Goal: Information Seeking & Learning: Learn about a topic

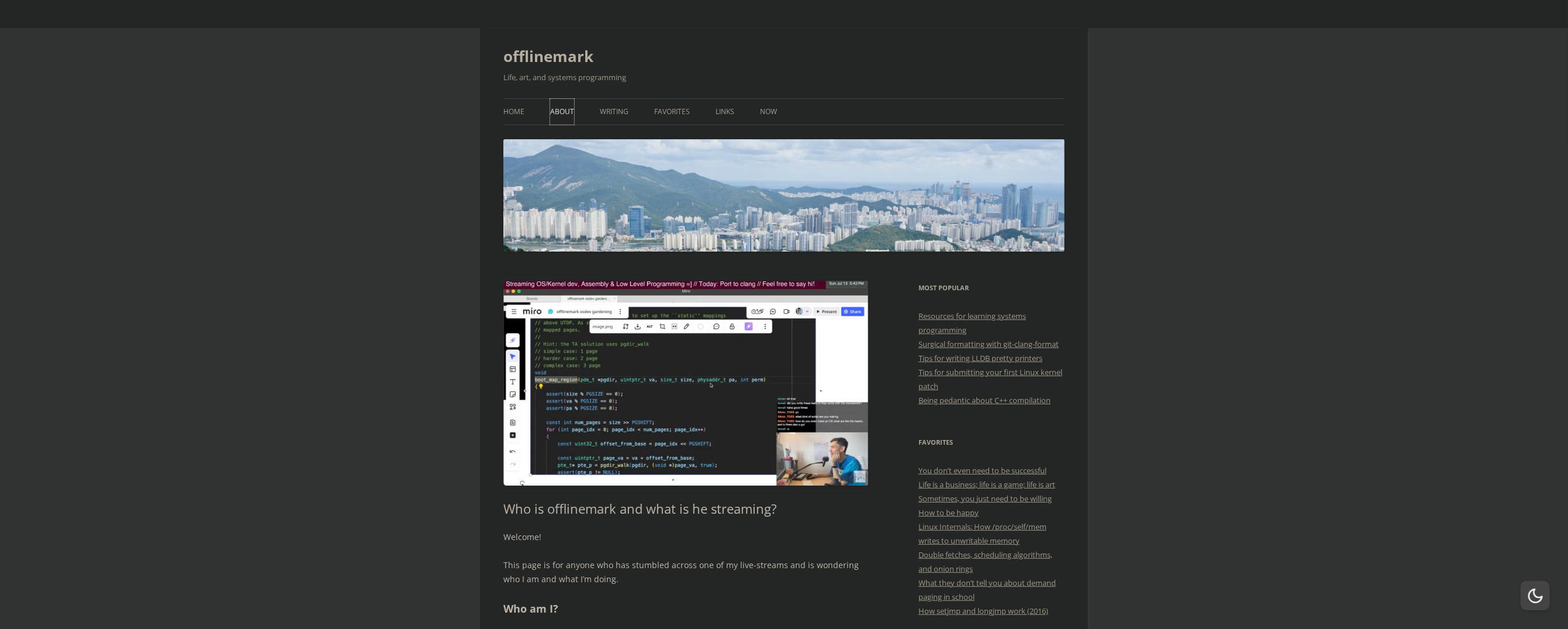
click at [558, 109] on link "About" at bounding box center [561, 112] width 24 height 26
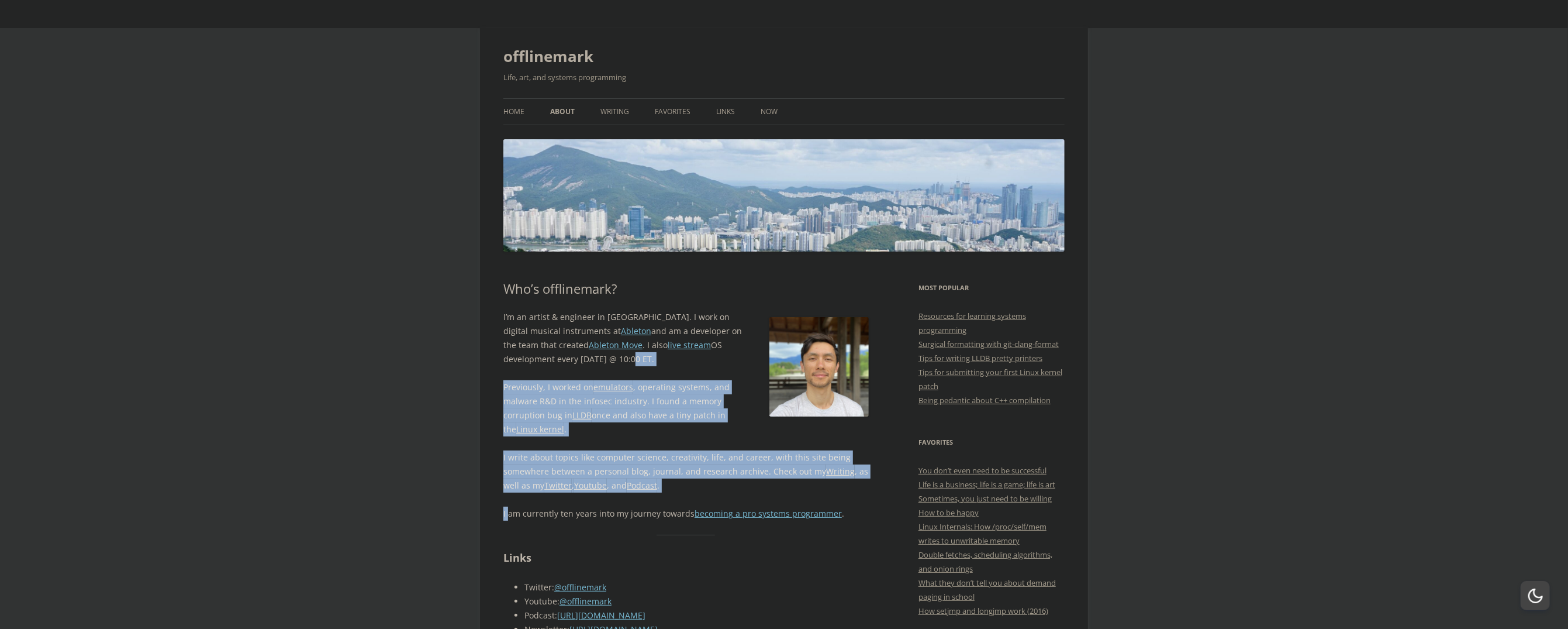
drag, startPoint x: 554, startPoint y: 356, endPoint x: 508, endPoint y: 495, distance: 146.4
click at [508, 495] on div "I’m an artist & engineer in Berlin. I work on digital musical instruments at Ab…" at bounding box center [686, 416] width 365 height 211
drag, startPoint x: 508, startPoint y: 495, endPoint x: 440, endPoint y: 491, distance: 68.1
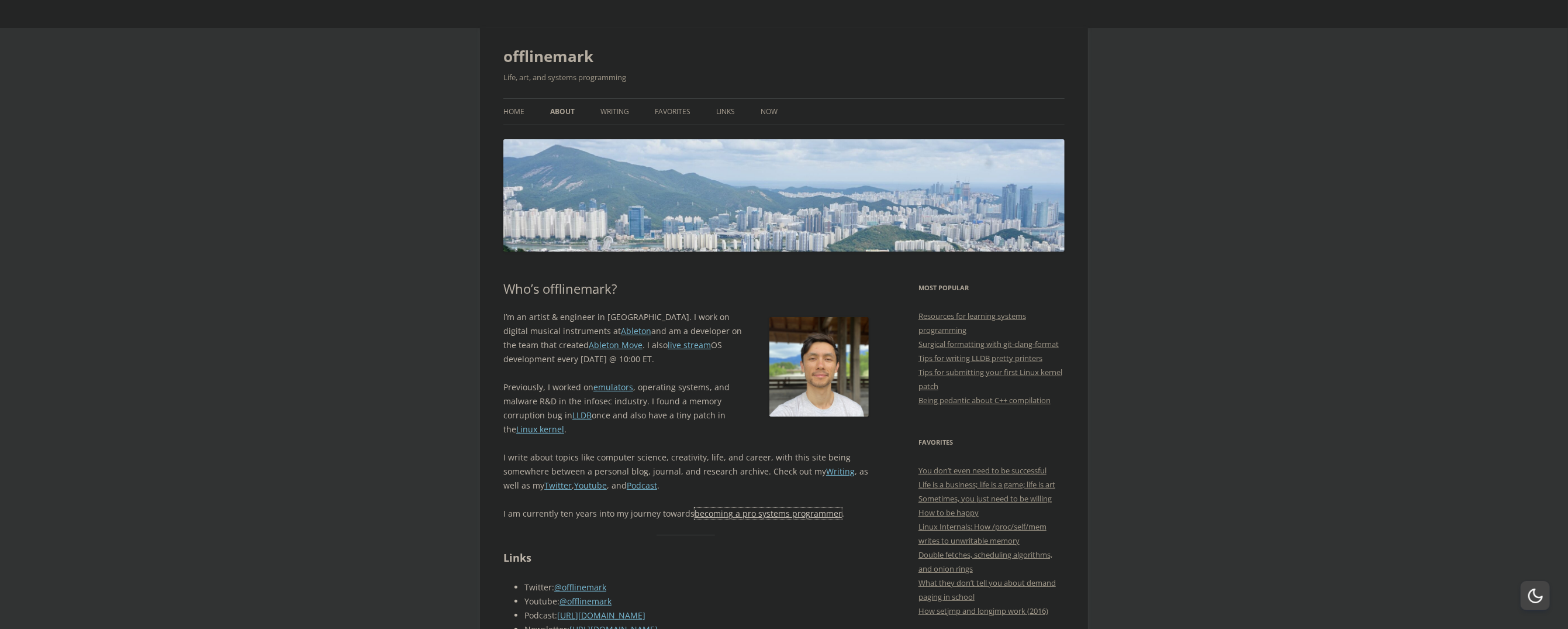
click at [712, 511] on link "becoming a pro systems programmer" at bounding box center [768, 514] width 147 height 11
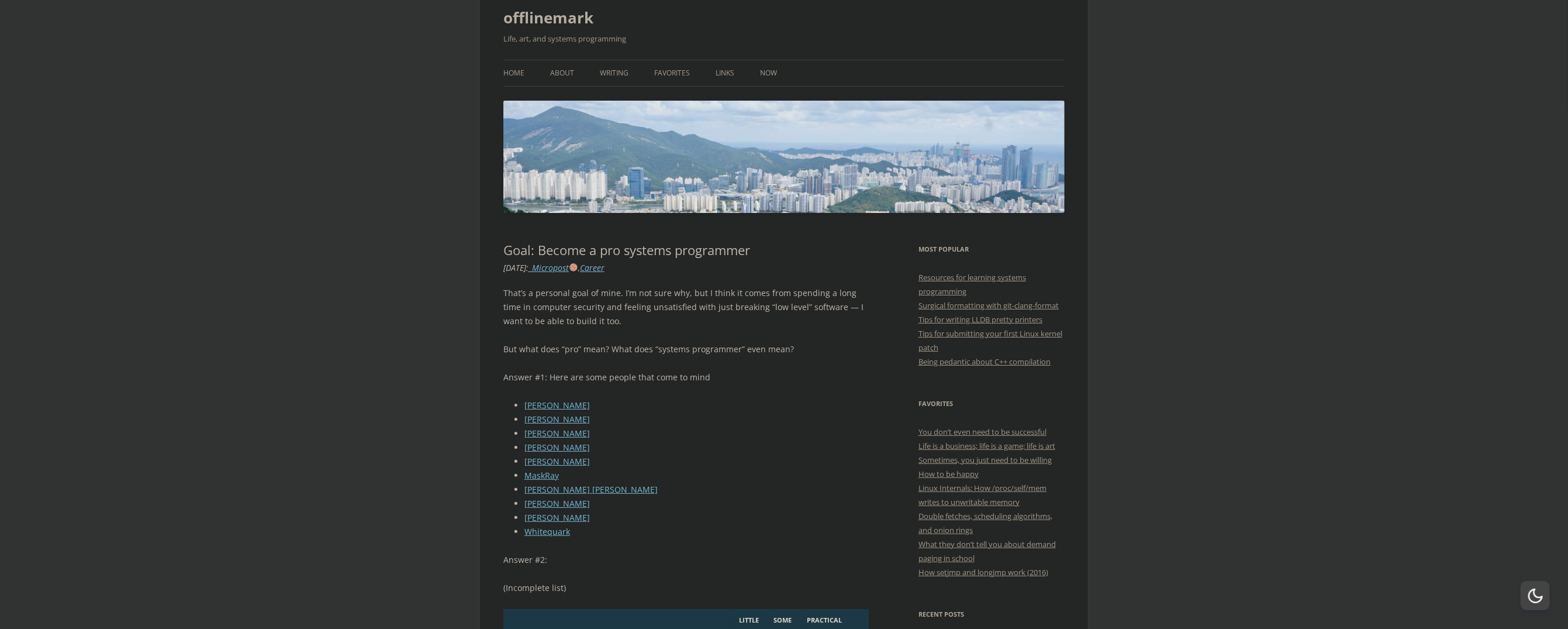
scroll to position [78, 0]
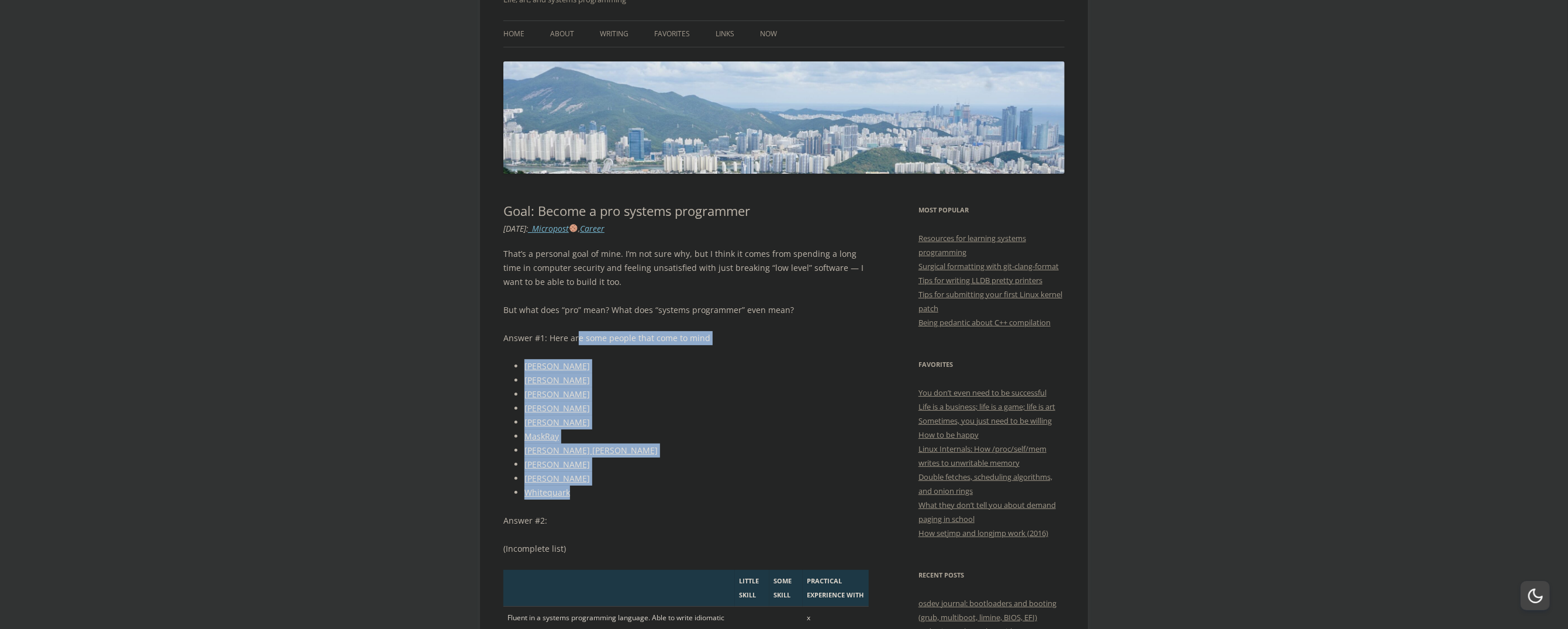
drag, startPoint x: 578, startPoint y: 338, endPoint x: 571, endPoint y: 498, distance: 160.2
drag, startPoint x: 571, startPoint y: 498, endPoint x: 440, endPoint y: 488, distance: 131.4
click at [552, 363] on link "Andreas Kling" at bounding box center [558, 366] width 66 height 11
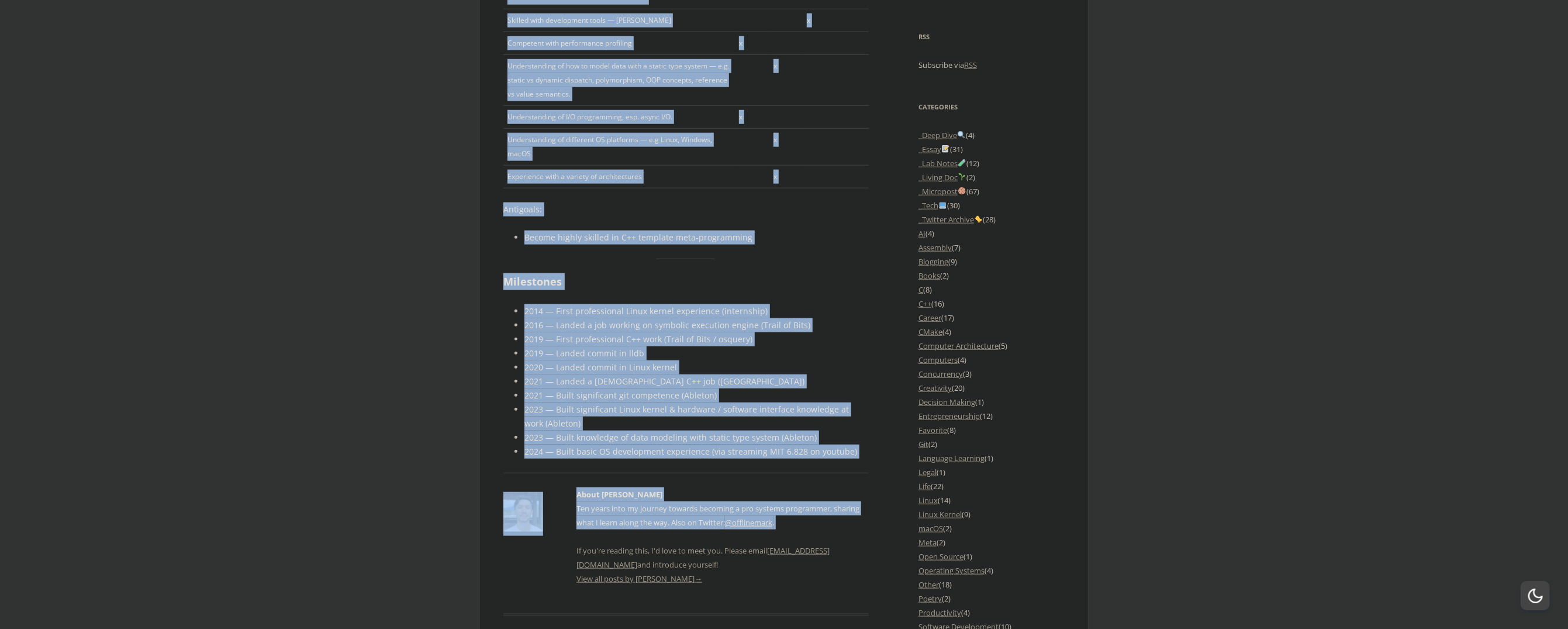
scroll to position [972, 0]
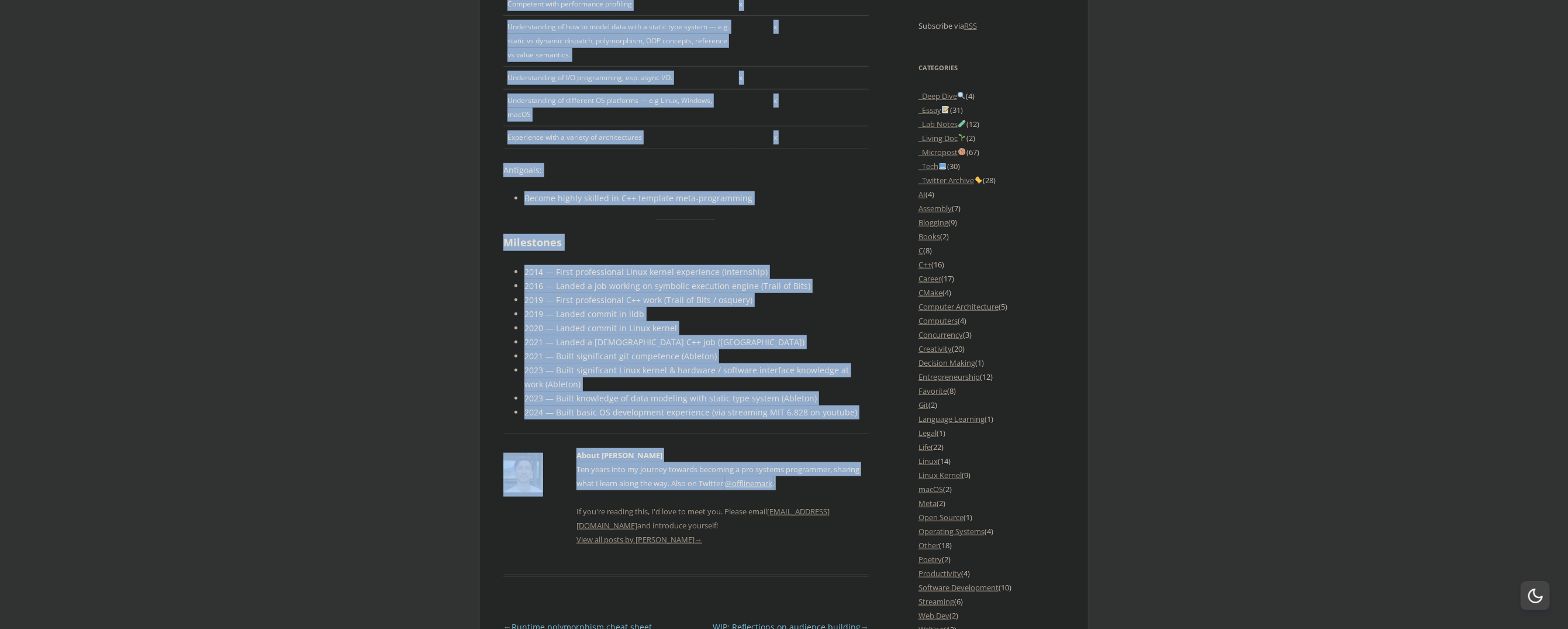
drag, startPoint x: 506, startPoint y: 233, endPoint x: 582, endPoint y: 494, distance: 271.8
drag, startPoint x: 582, startPoint y: 494, endPoint x: 388, endPoint y: 446, distance: 199.8
click at [388, 446] on body "offlinemark Life, art, and systems programming Menu Skip to content Home About …" at bounding box center [784, 303] width 1568 height 2495
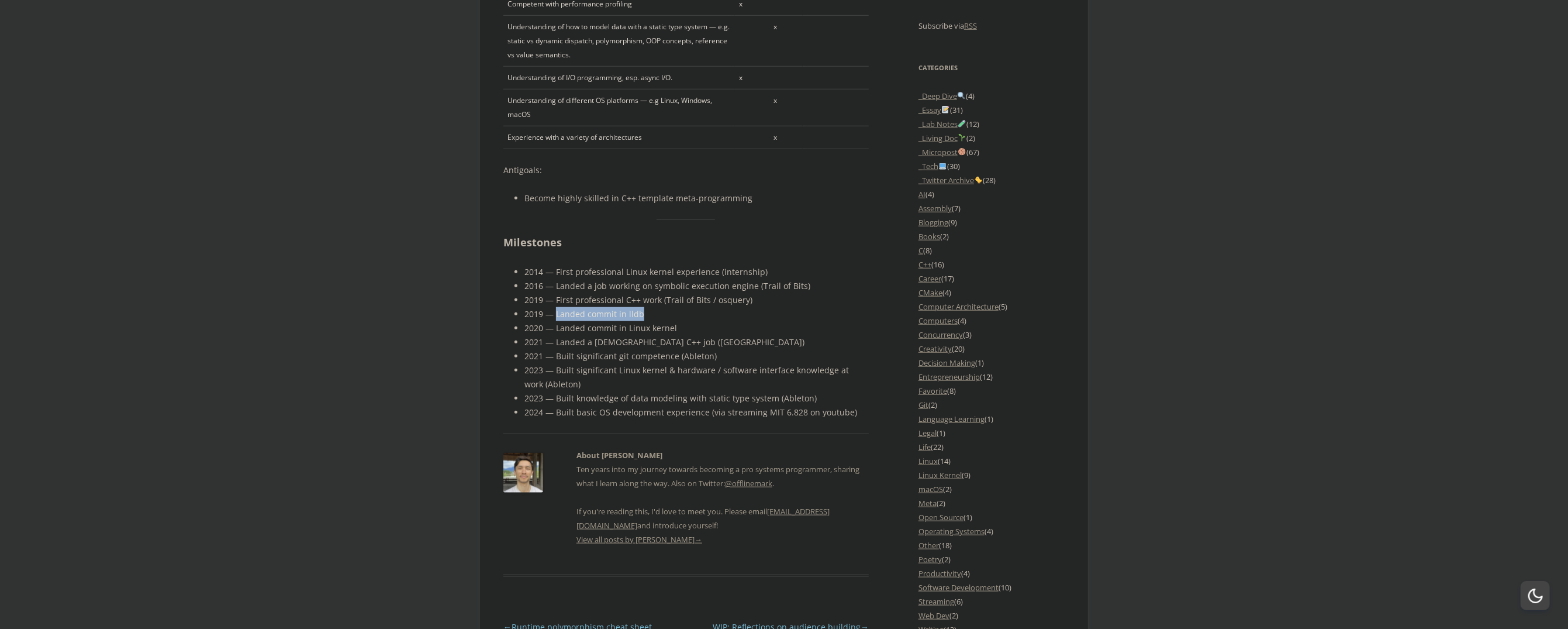
drag, startPoint x: 645, startPoint y: 313, endPoint x: 558, endPoint y: 314, distance: 87.0
click at [558, 314] on li "2019 — Landed commit in lldb" at bounding box center [697, 314] width 344 height 14
drag, startPoint x: 558, startPoint y: 314, endPoint x: 531, endPoint y: 349, distance: 44.2
click at [531, 349] on li "2021 — Built significant git competence (Ableton)" at bounding box center [697, 356] width 344 height 14
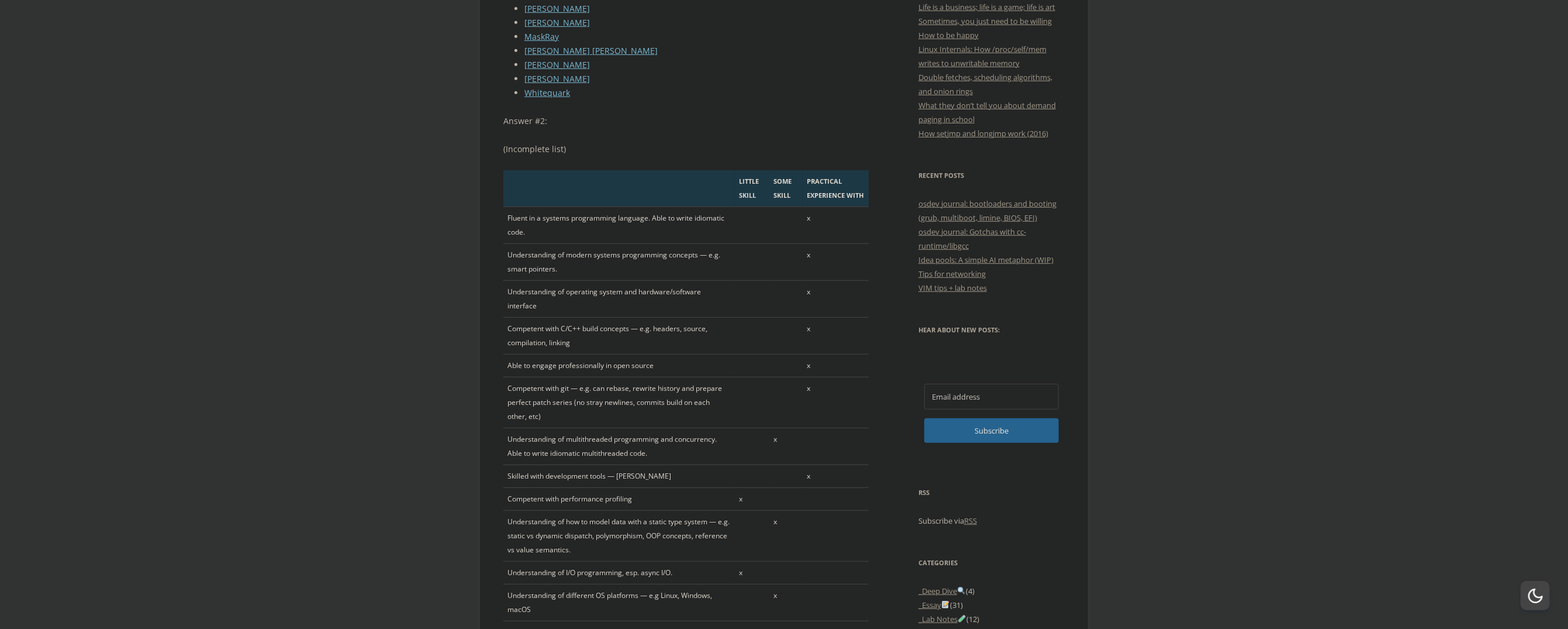
scroll to position [0, 0]
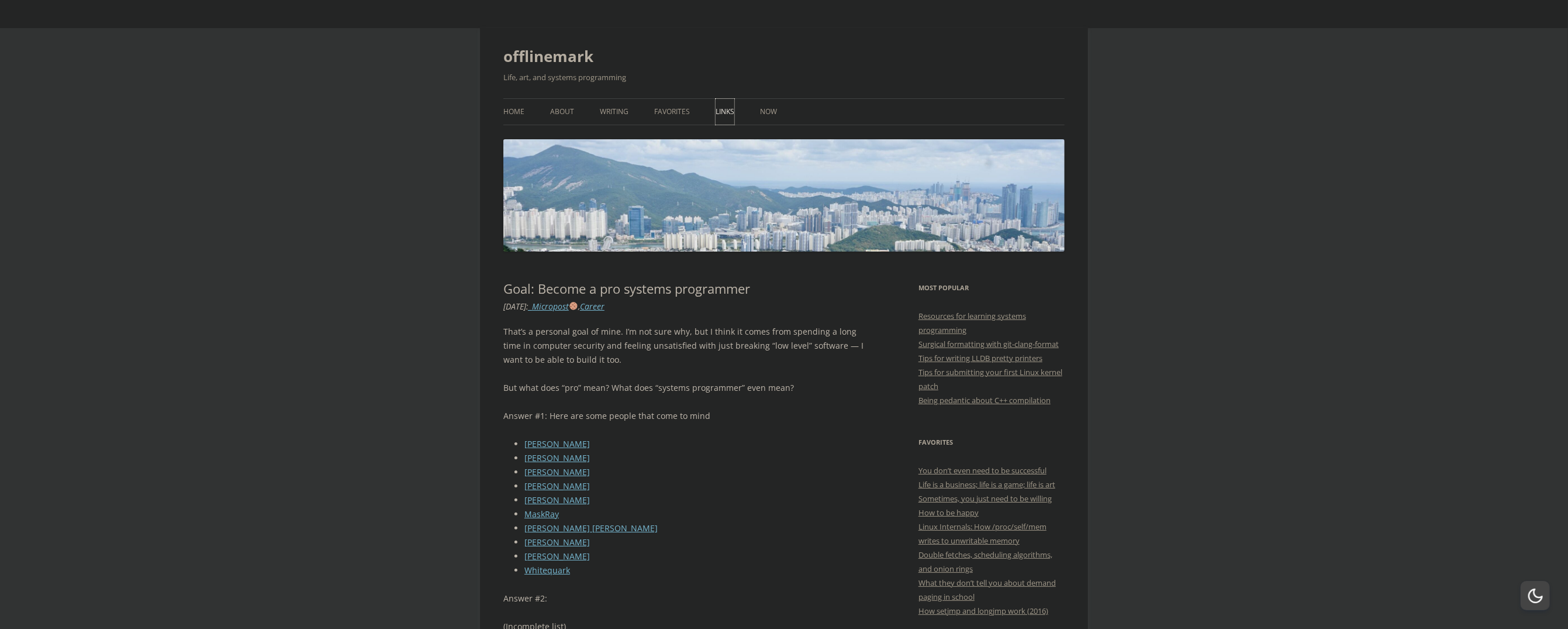
click at [729, 112] on link "Links" at bounding box center [725, 112] width 18 height 26
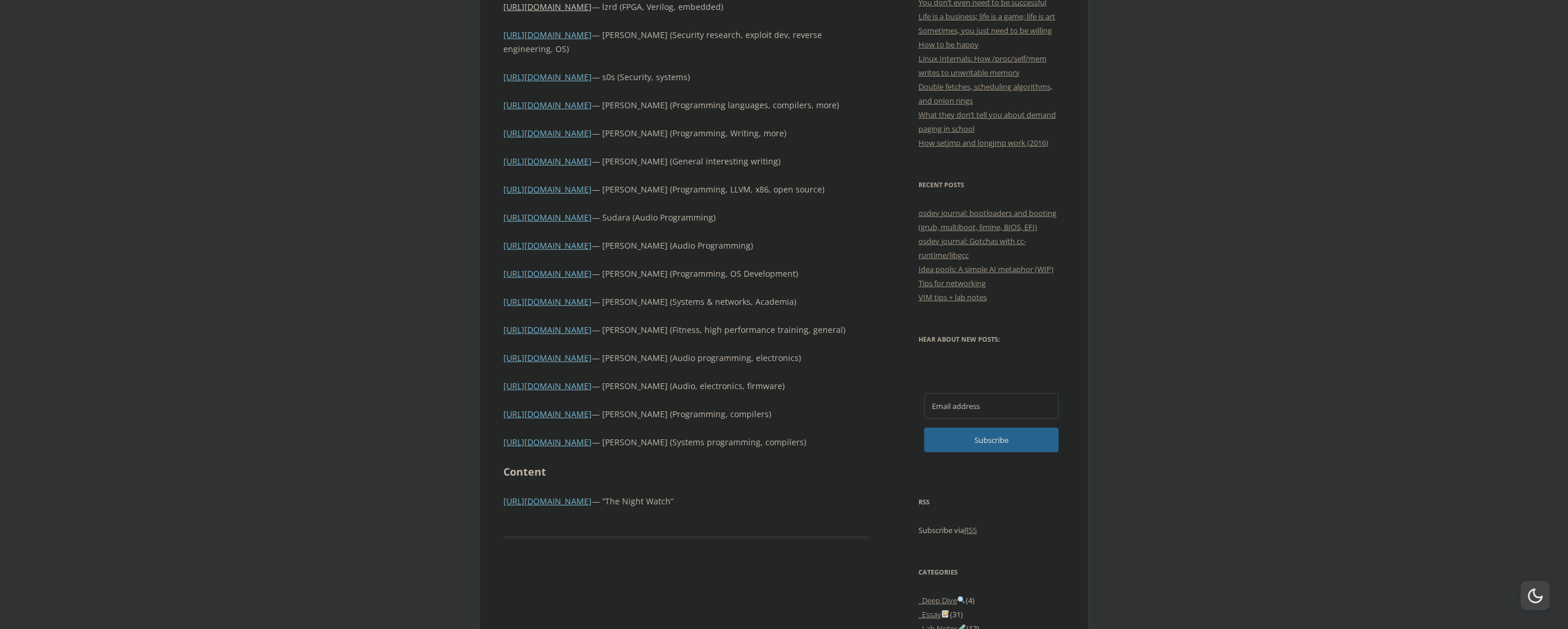
scroll to position [507, 0]
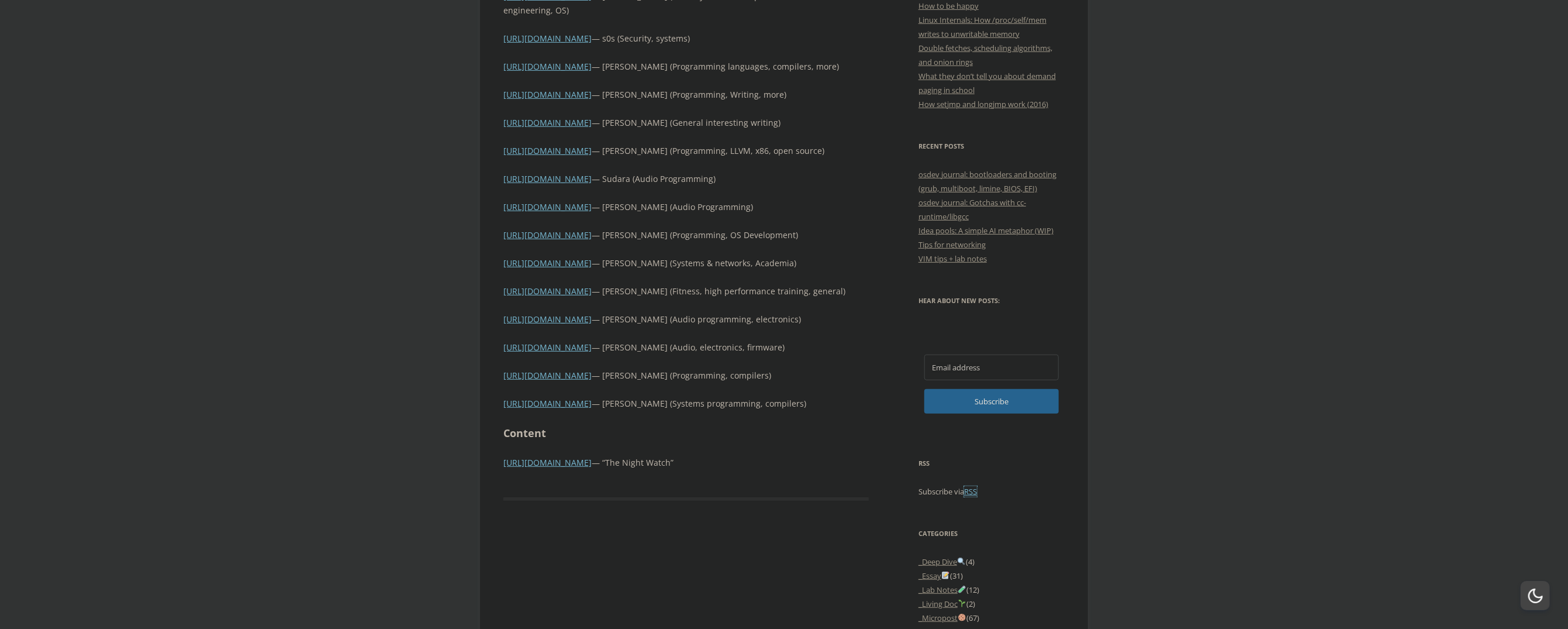
click at [972, 488] on link "RSS" at bounding box center [970, 491] width 13 height 11
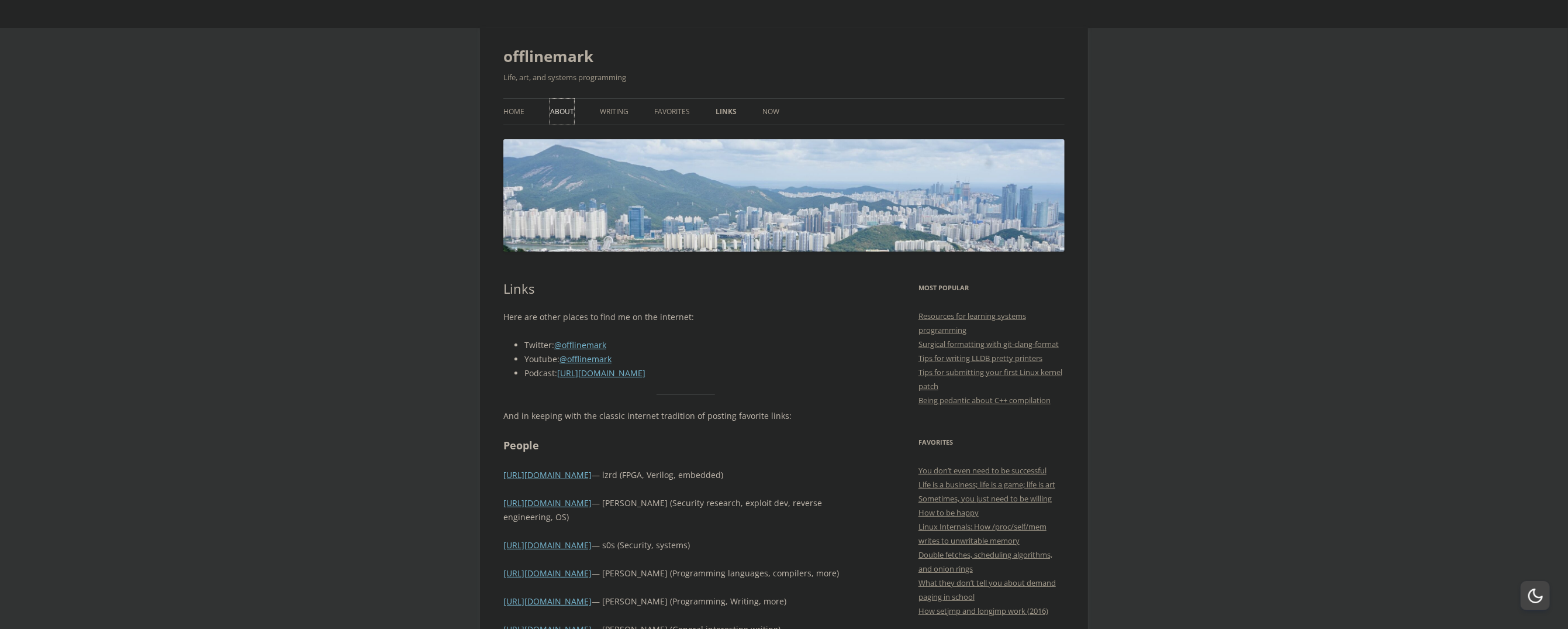
click at [557, 106] on link "About" at bounding box center [561, 112] width 24 height 26
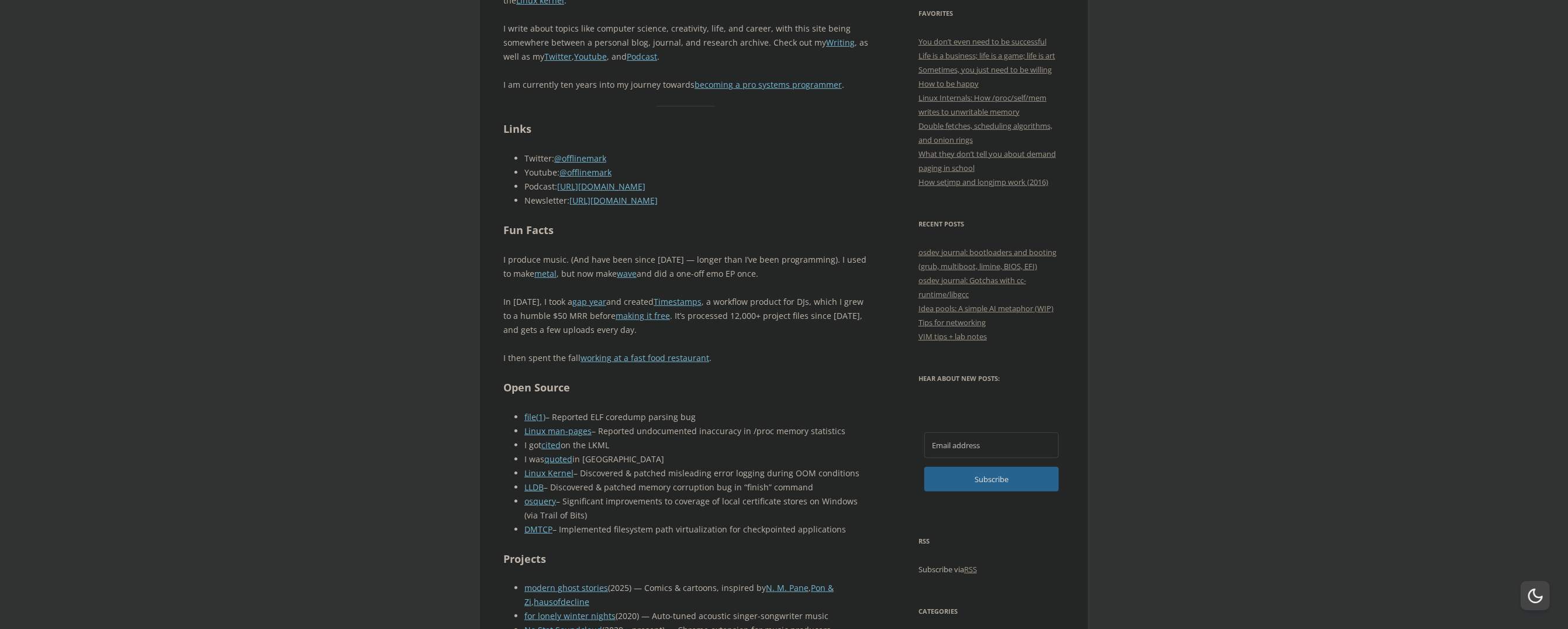
scroll to position [468, 0]
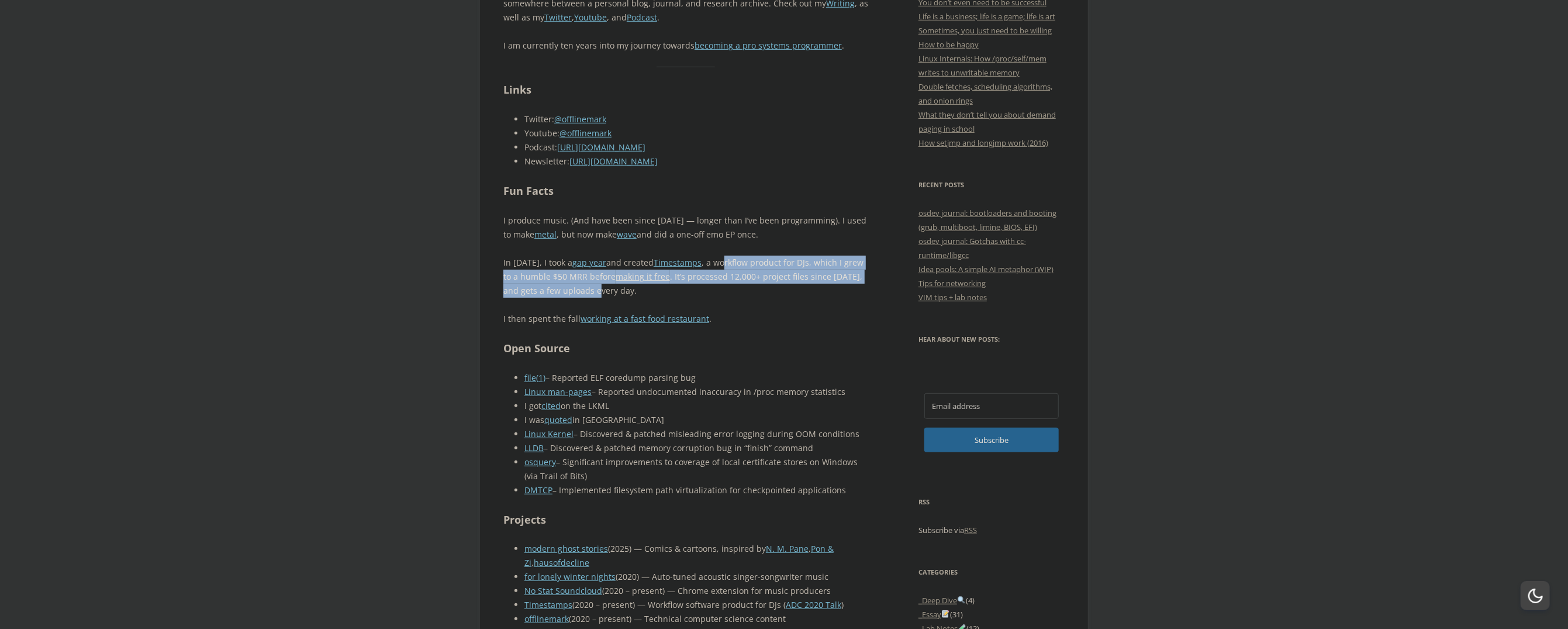
drag, startPoint x: 717, startPoint y: 261, endPoint x: 589, endPoint y: 288, distance: 130.8
click at [589, 288] on p "In 2020, I took a gap year and created Timestamps , a workflow product for DJs,…" at bounding box center [686, 277] width 365 height 42
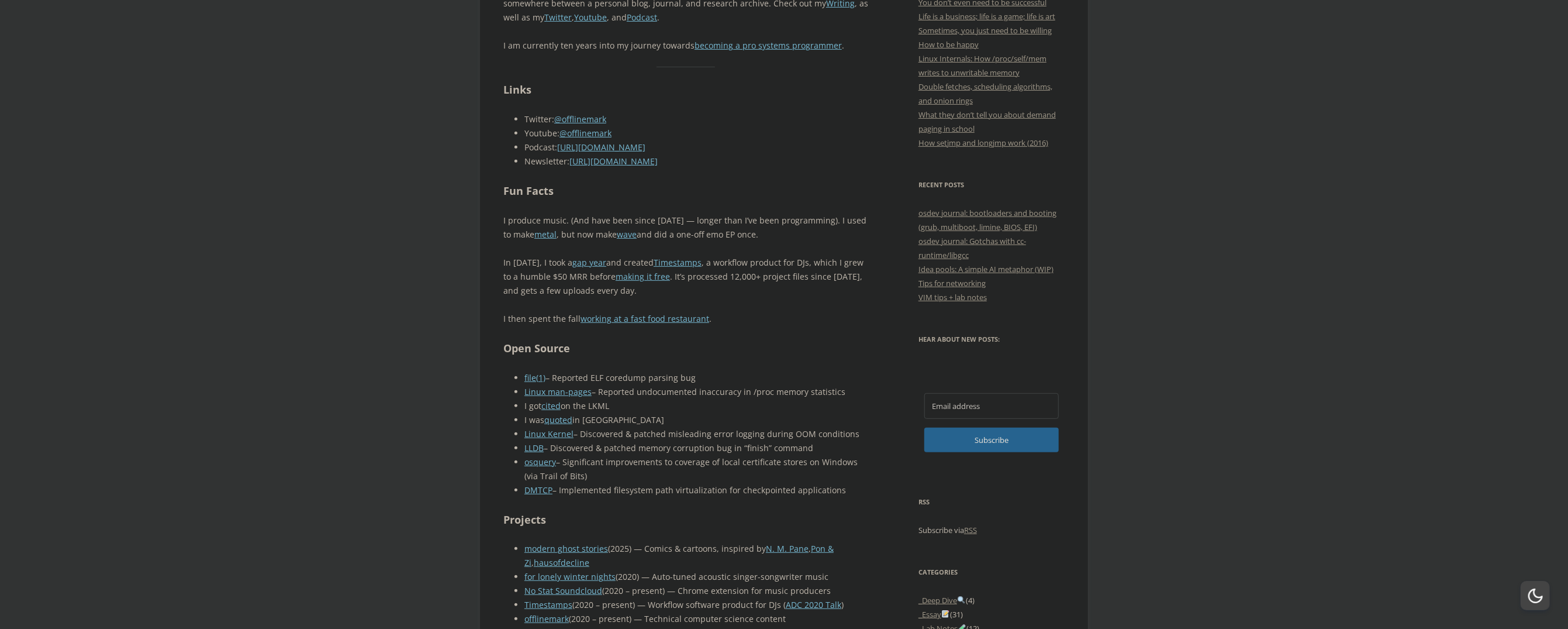
drag, startPoint x: 589, startPoint y: 288, endPoint x: 543, endPoint y: 301, distance: 47.8
drag, startPoint x: 543, startPoint y: 321, endPoint x: 687, endPoint y: 342, distance: 145.5
click at [658, 325] on p "I then spent the fall working at a fast food restaurant ." at bounding box center [686, 319] width 365 height 14
click at [698, 349] on h2 "Open Source" at bounding box center [686, 349] width 365 height 17
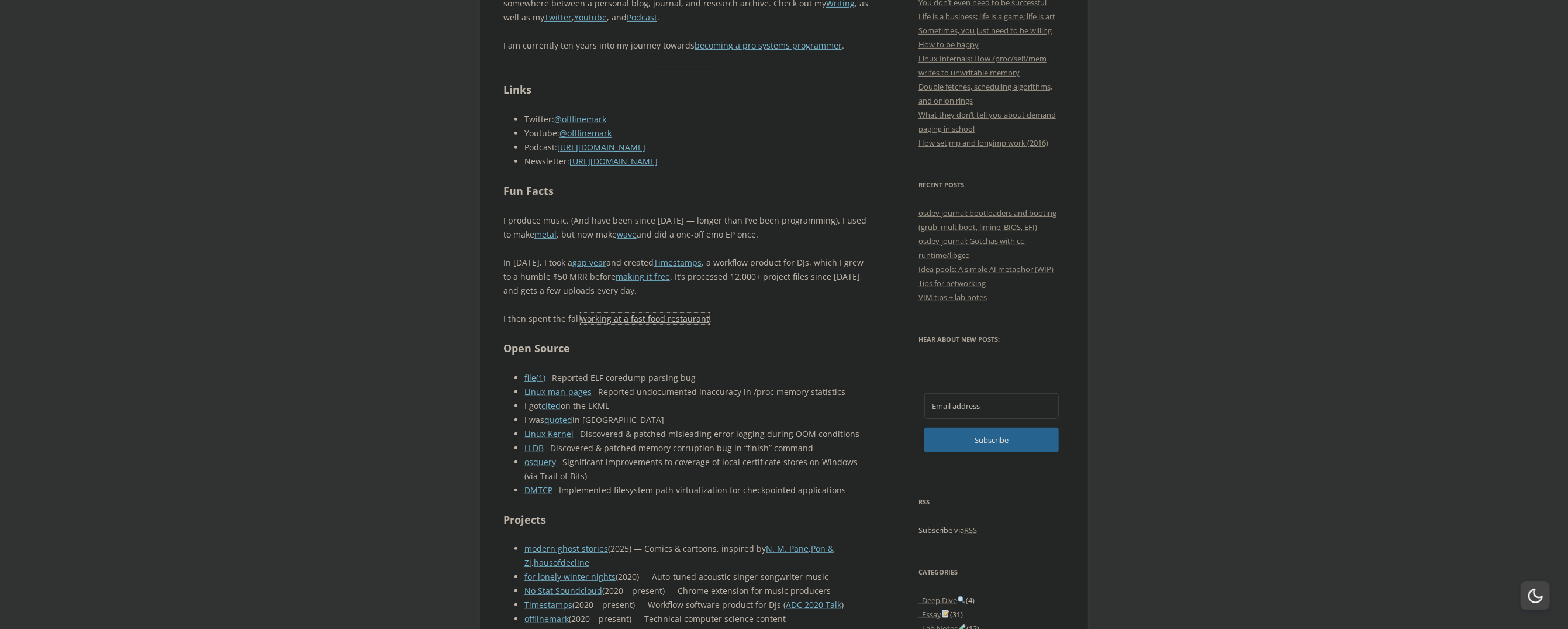
click at [681, 319] on link "working at a fast food restaurant" at bounding box center [645, 319] width 128 height 11
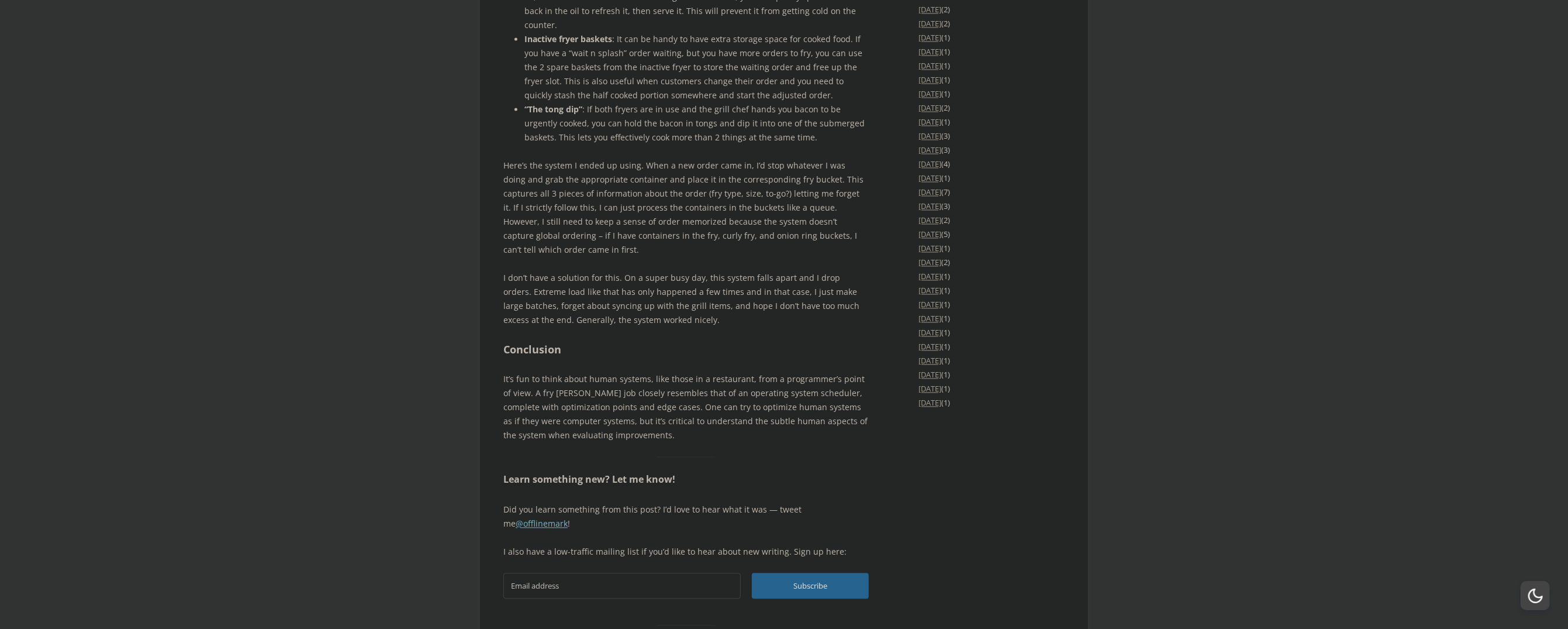
scroll to position [2223, 0]
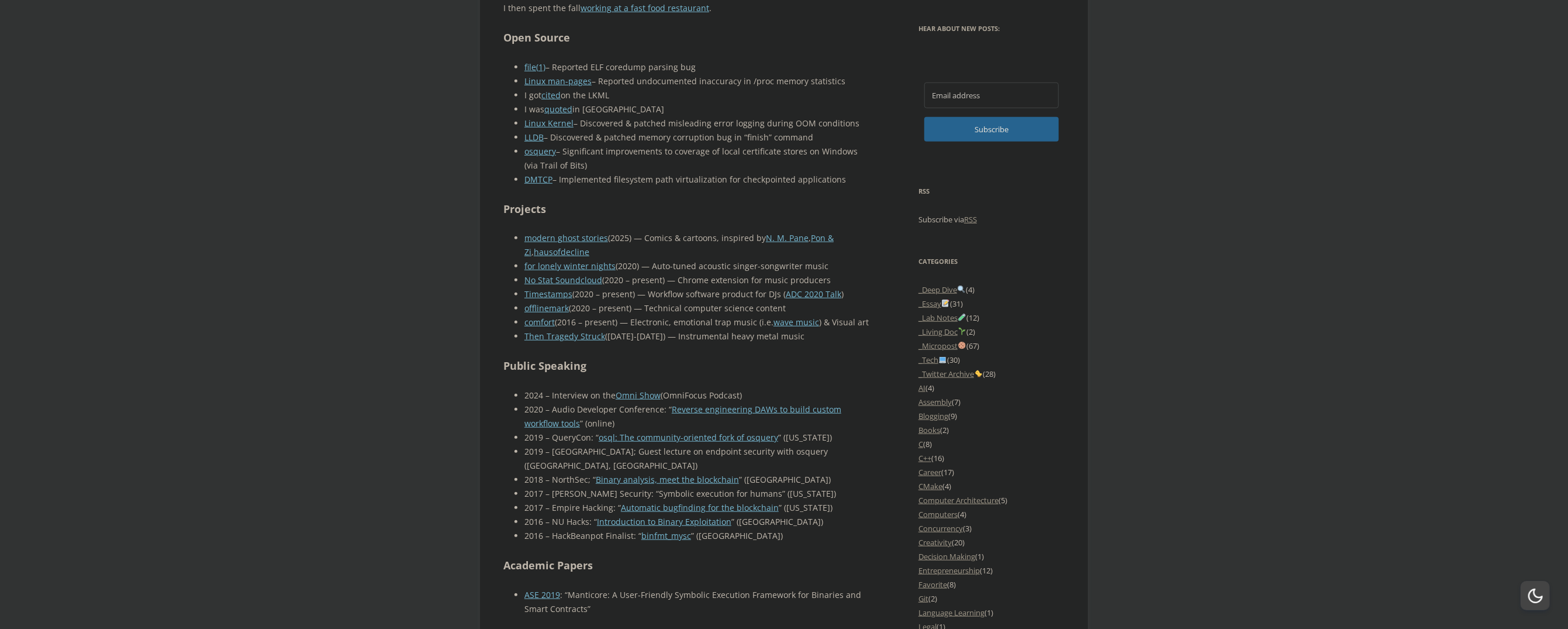
scroll to position [818, 0]
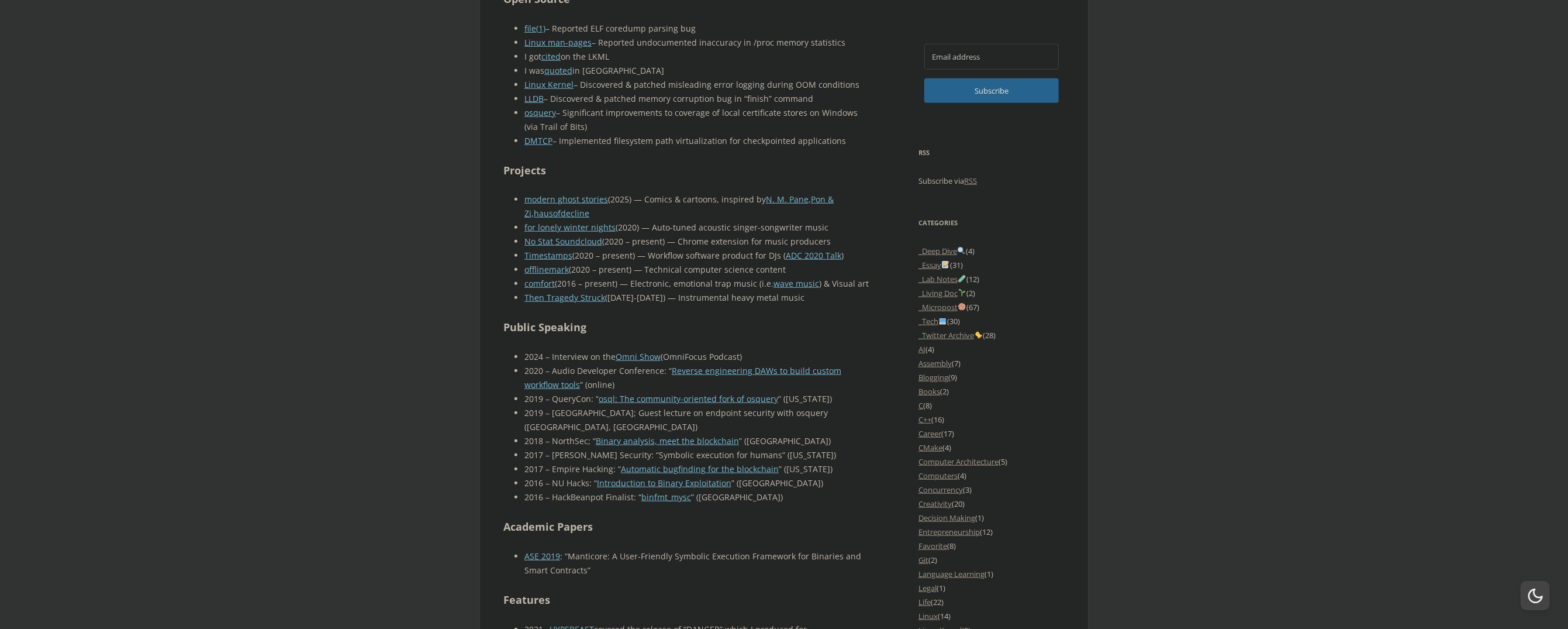
click at [638, 448] on li "2017 – [PERSON_NAME] Security: “Symbolic execution for humans” ([US_STATE])" at bounding box center [697, 455] width 344 height 14
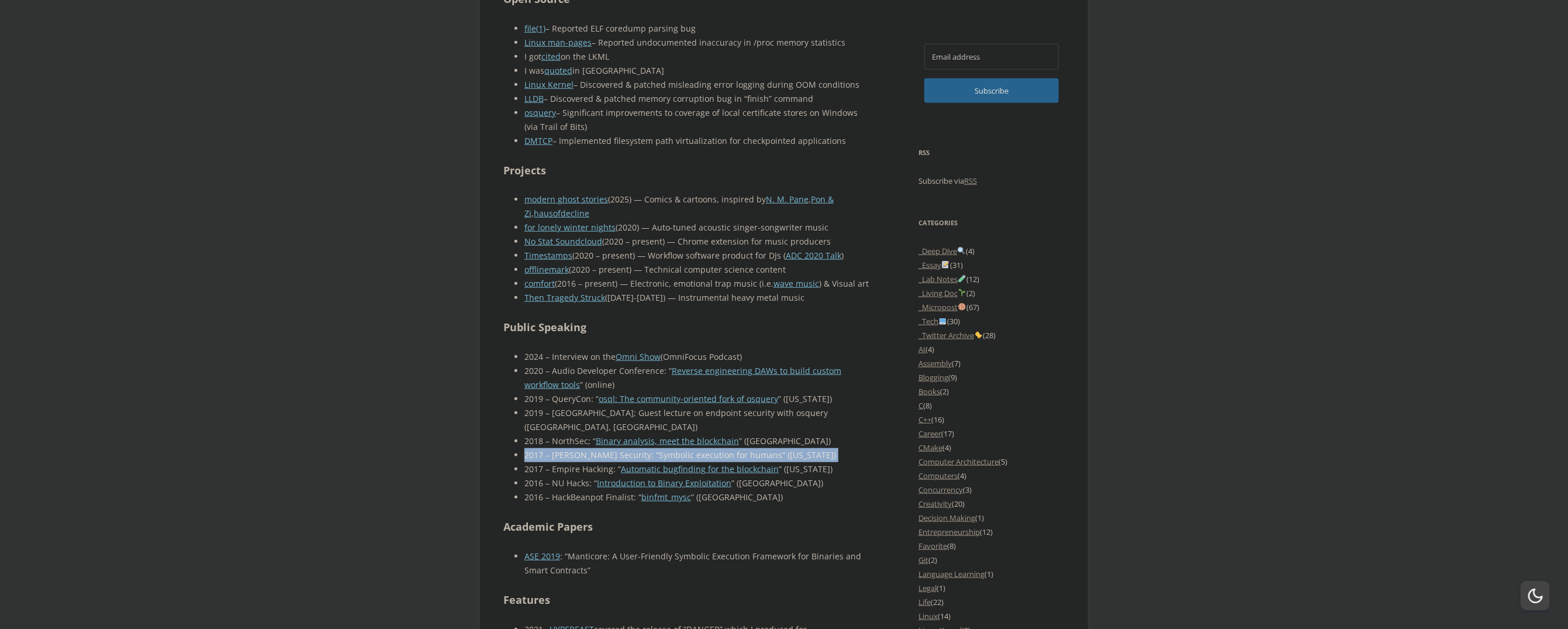
click at [638, 448] on li "2017 – [PERSON_NAME] Security: “Symbolic execution for humans” ([US_STATE])" at bounding box center [697, 455] width 344 height 14
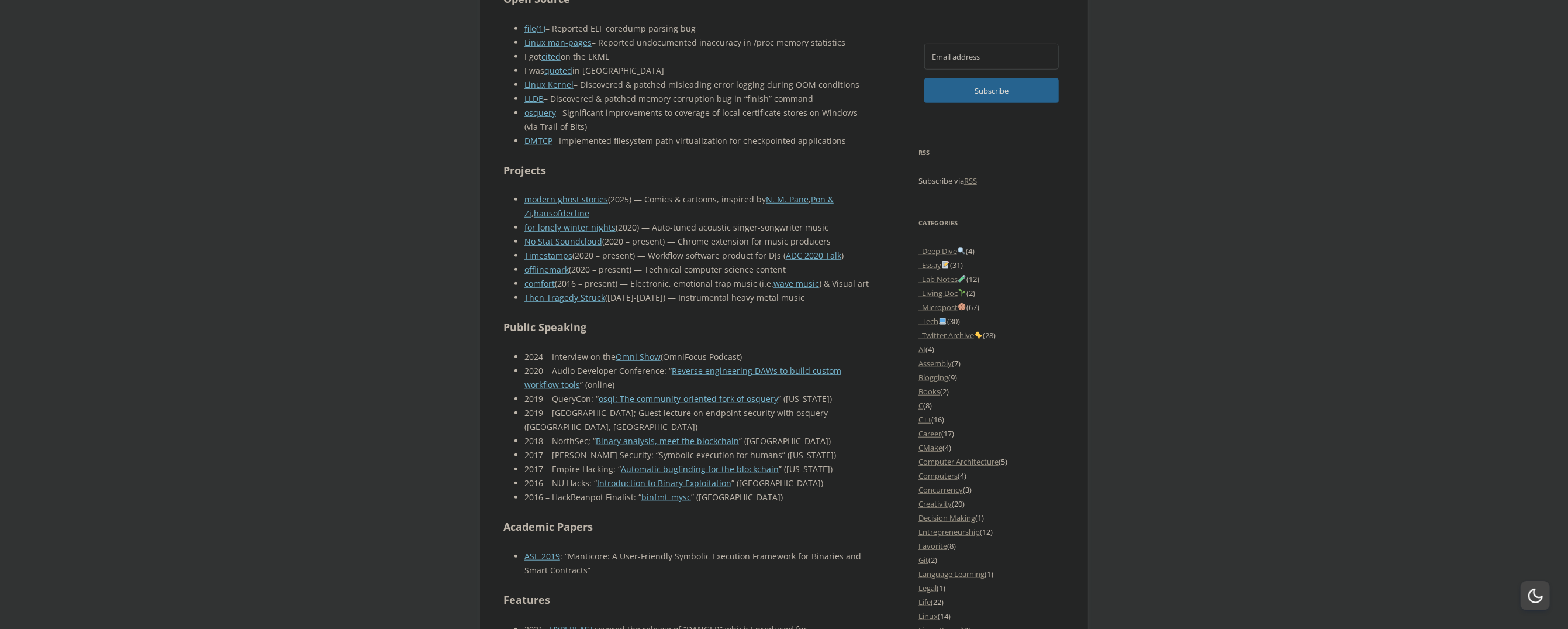
drag, startPoint x: 638, startPoint y: 446, endPoint x: 560, endPoint y: 459, distance: 79.1
click at [560, 462] on li "2017 – Empire Hacking: “ Automatic bugfinding for the blockchain ” (New York)" at bounding box center [697, 469] width 344 height 14
click at [635, 463] on link "Automatic bugfinding for the blockchain" at bounding box center [700, 469] width 158 height 11
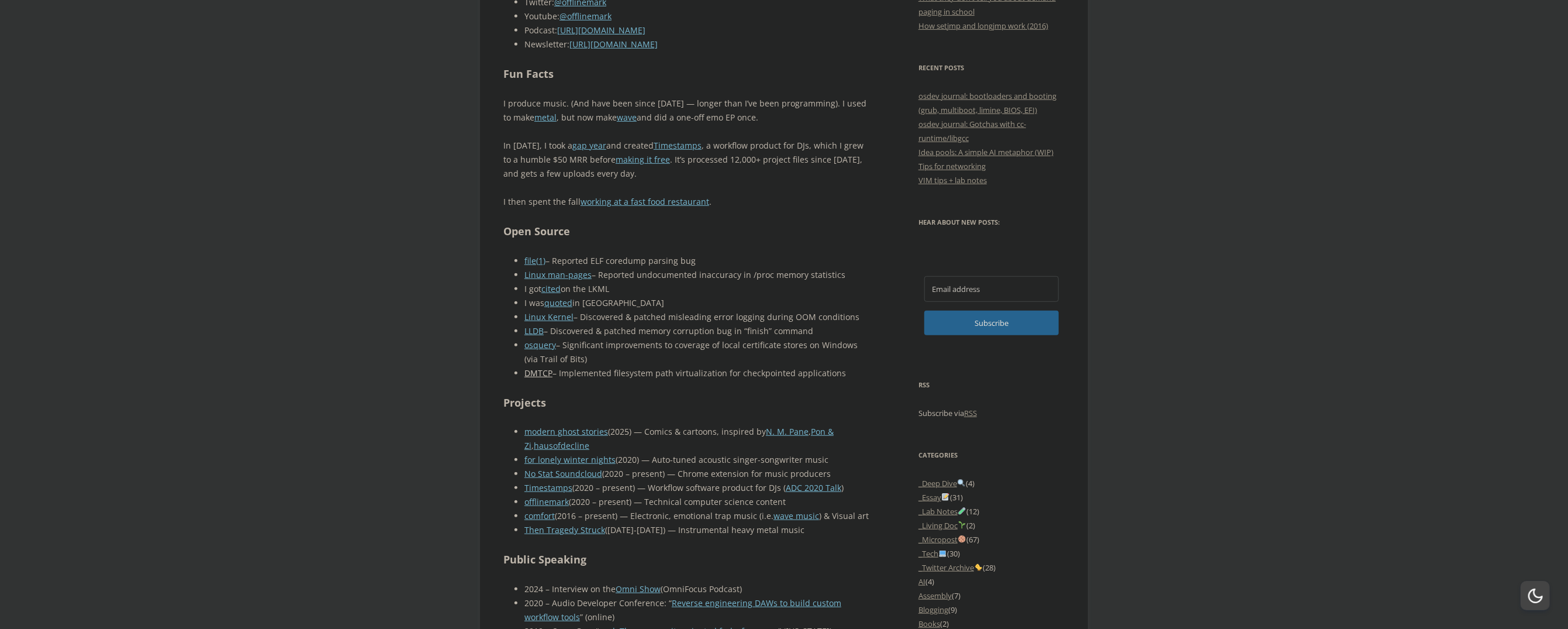
scroll to position [702, 0]
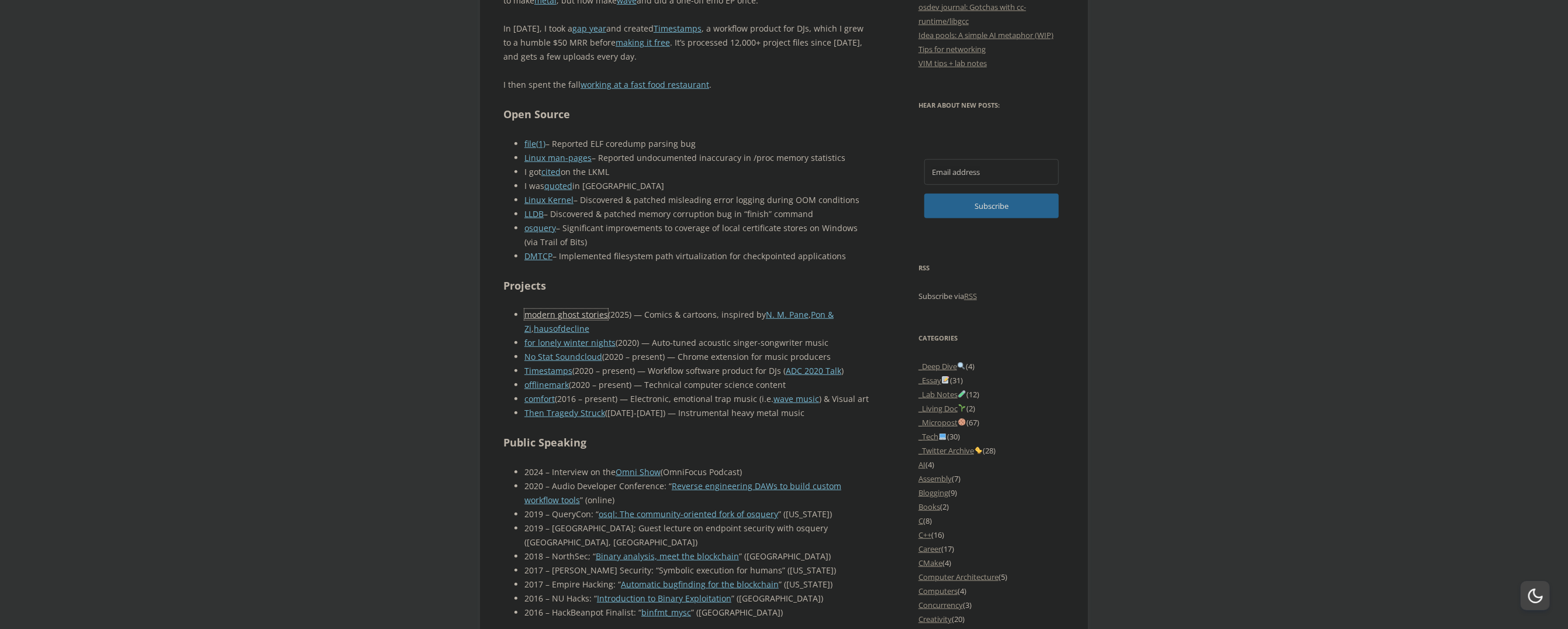
click at [549, 315] on link "modern ghost stories" at bounding box center [566, 314] width 83 height 11
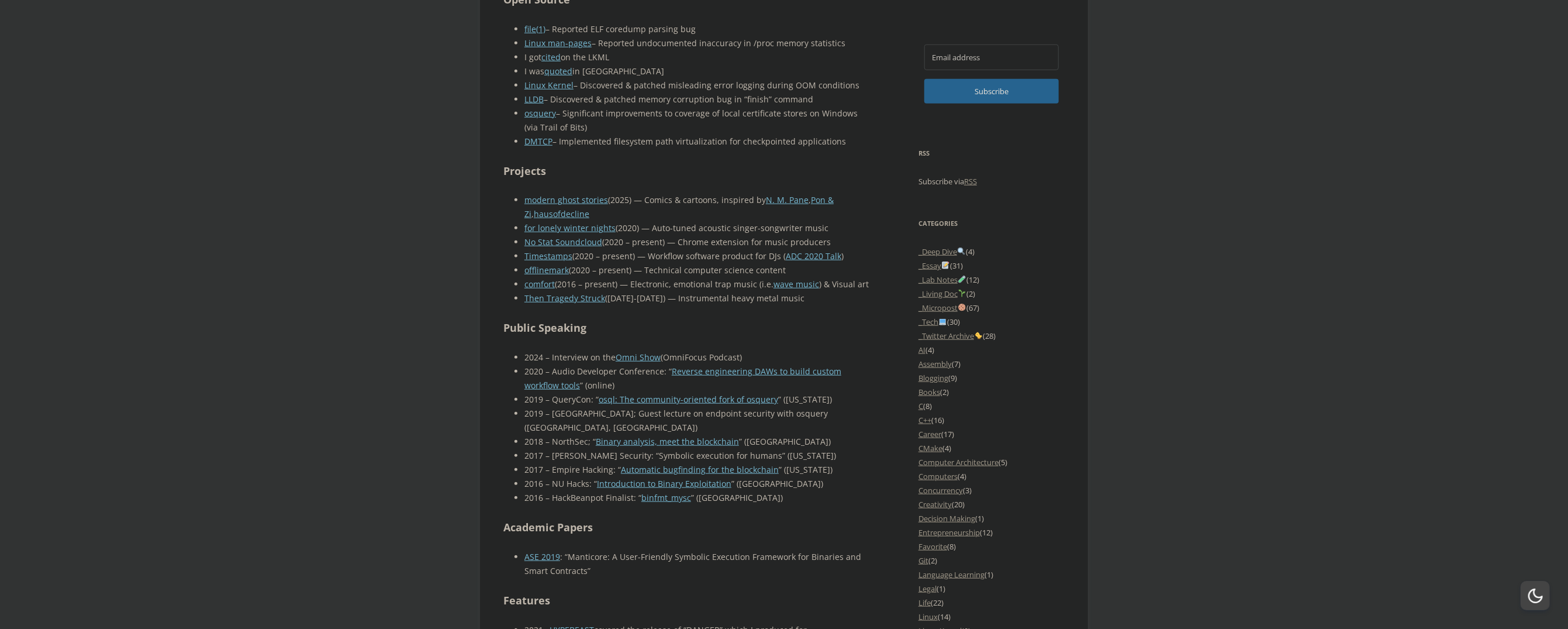
scroll to position [855, 0]
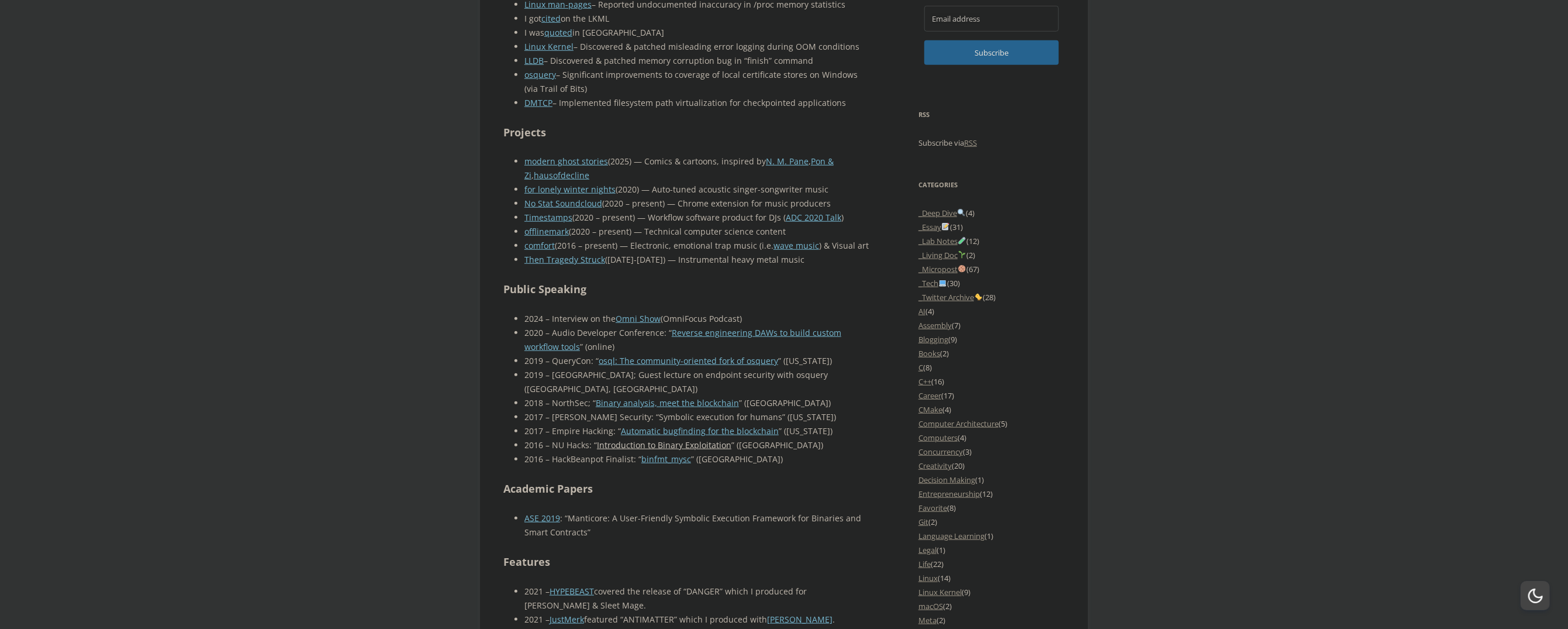
click at [651, 439] on link "Introduction to Binary Exploitation" at bounding box center [664, 445] width 134 height 11
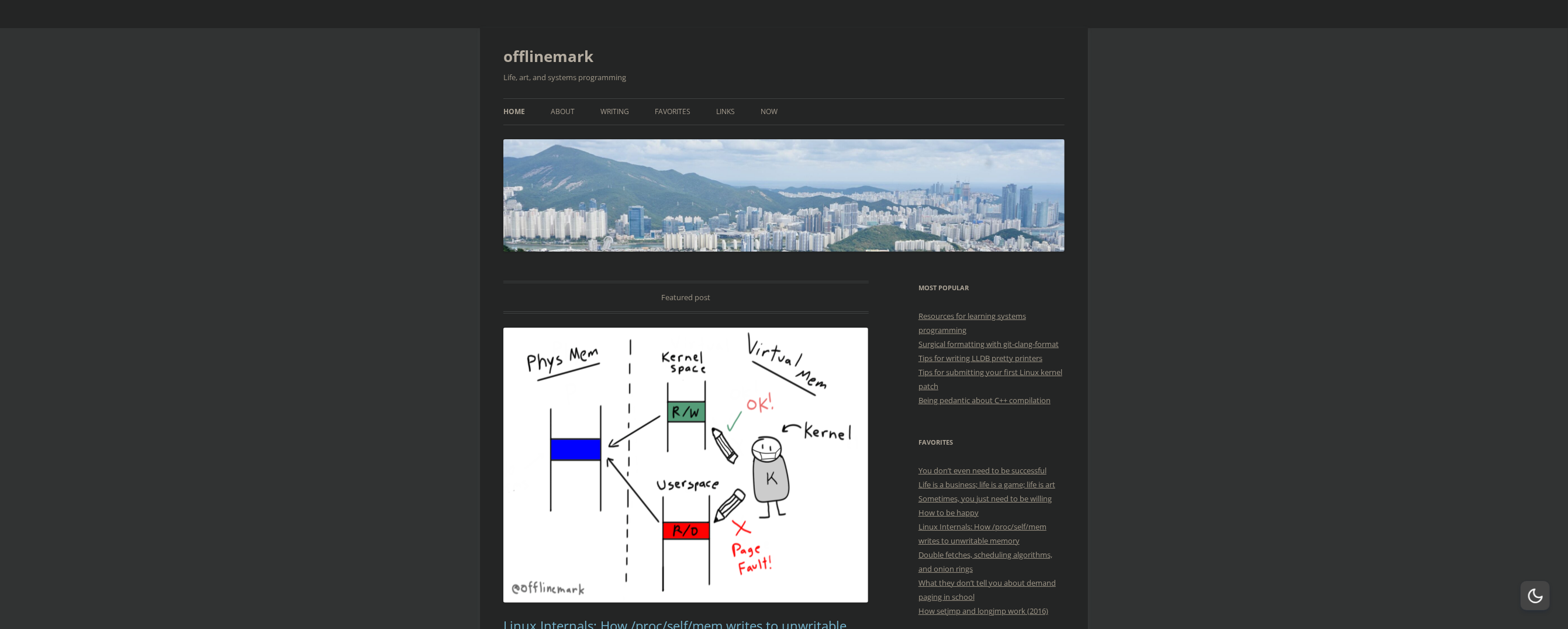
click at [595, 111] on ul "Home About Writing Favorites Links Now" at bounding box center [784, 112] width 561 height 27
click at [723, 110] on link "Links" at bounding box center [726, 112] width 18 height 26
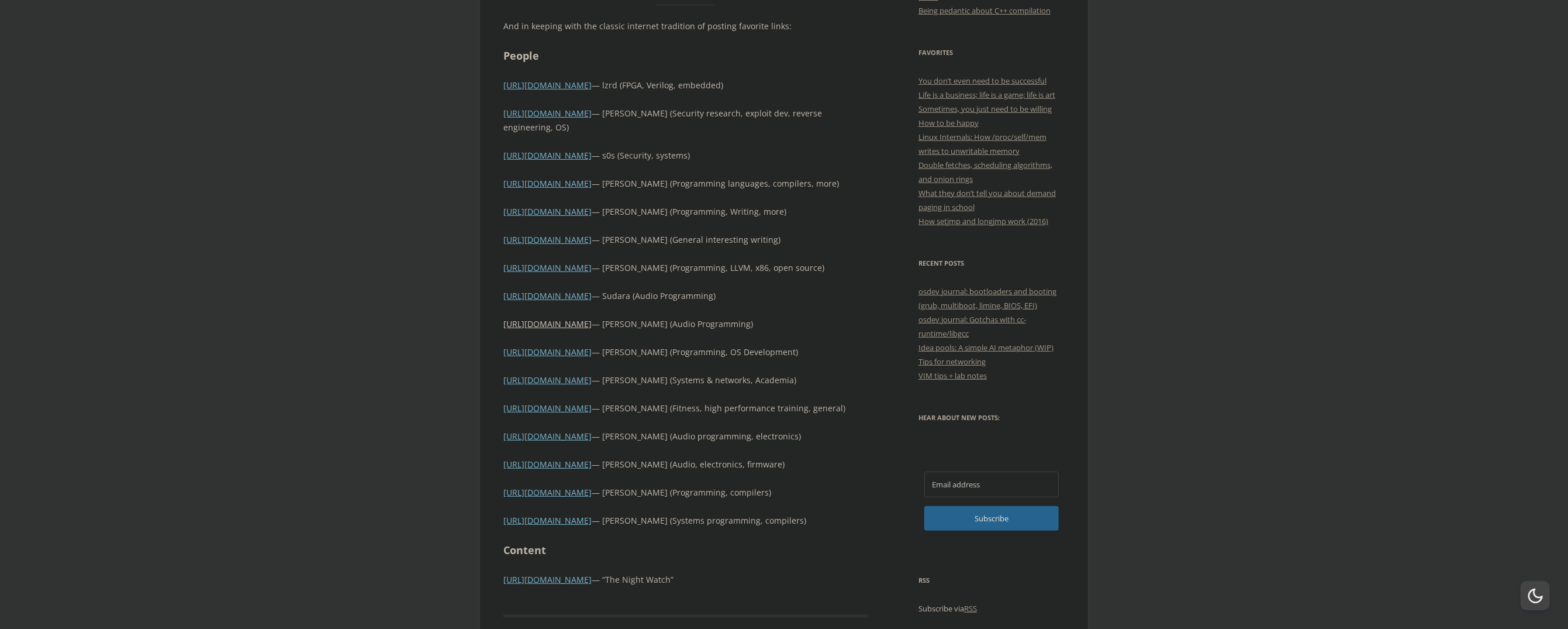
scroll to position [351, 0]
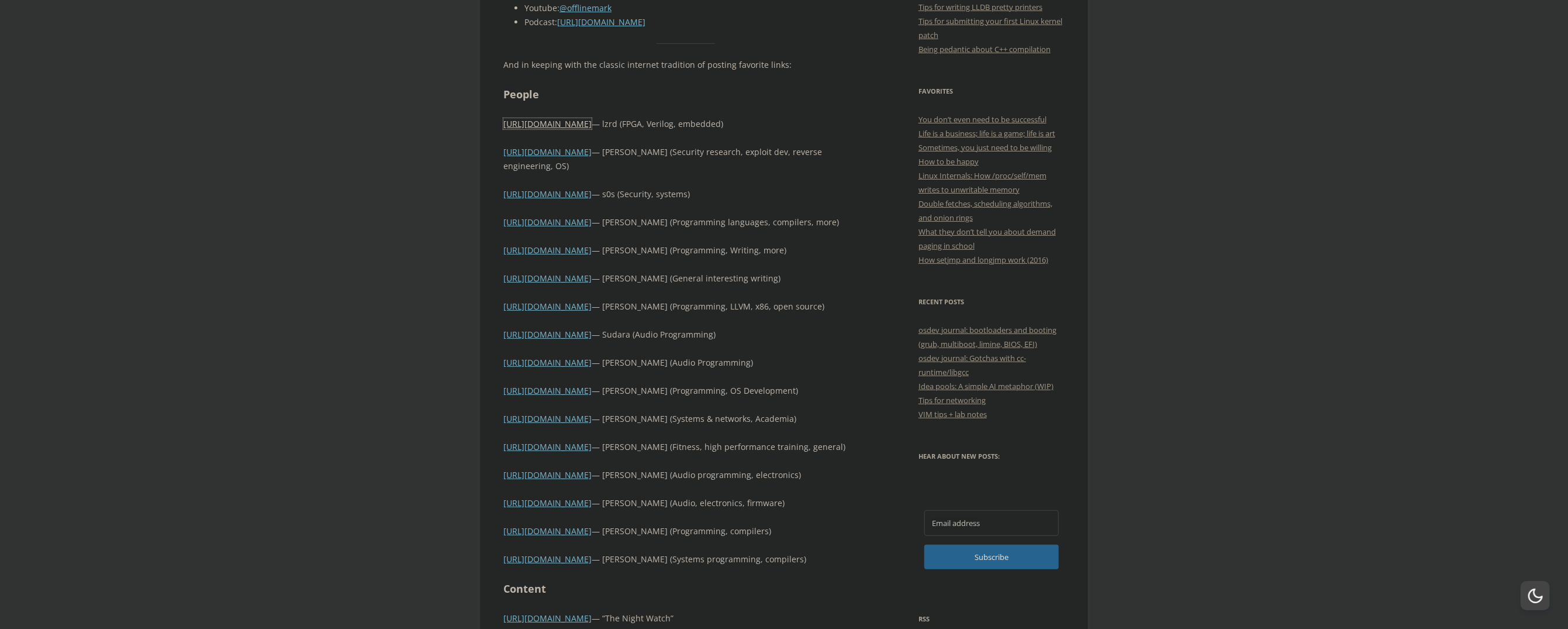
click at [541, 124] on link "[URL][DOMAIN_NAME]" at bounding box center [548, 124] width 89 height 11
